Goal: Information Seeking & Learning: Learn about a topic

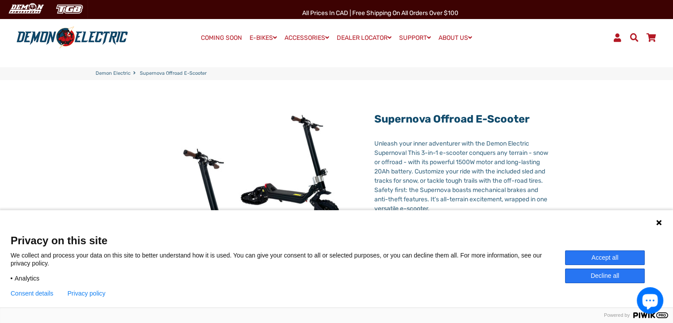
click at [632, 256] on button "Accept all" at bounding box center [605, 258] width 80 height 15
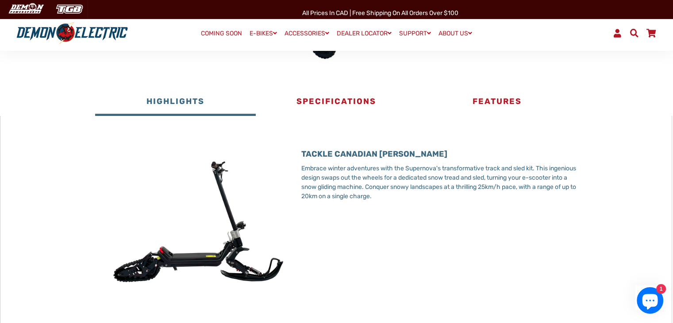
scroll to position [322, 0]
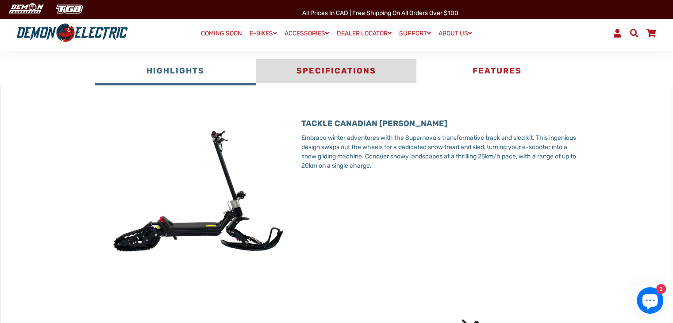
click at [331, 66] on button "Specifications" at bounding box center [336, 72] width 161 height 27
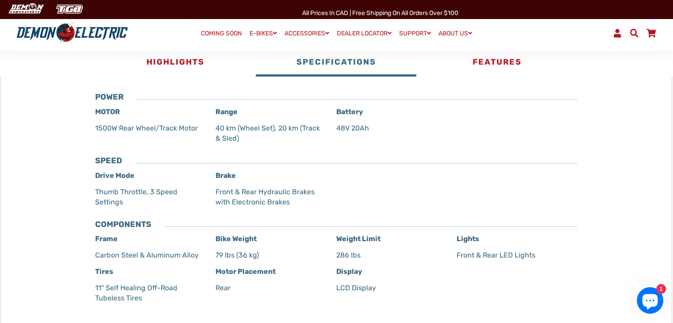
scroll to position [211, 0]
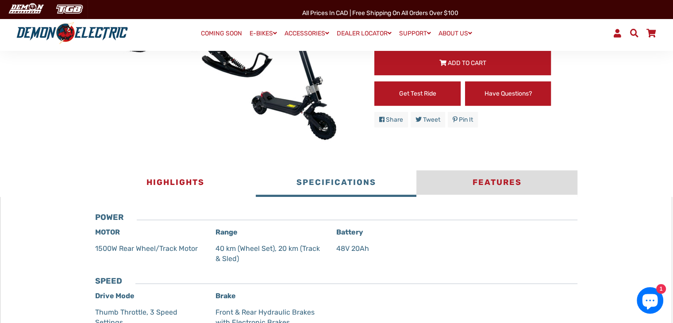
click at [512, 177] on button "Features" at bounding box center [496, 183] width 161 height 27
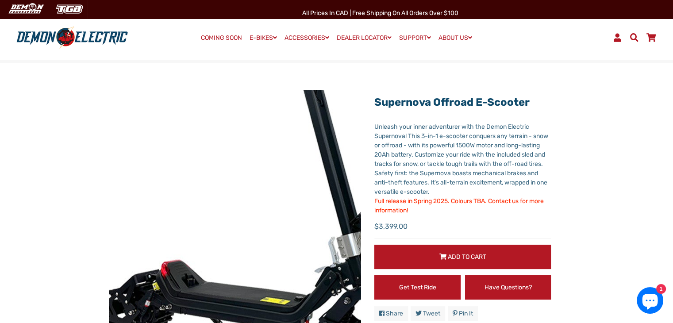
scroll to position [0, 0]
